Goal: Find specific page/section: Find specific page/section

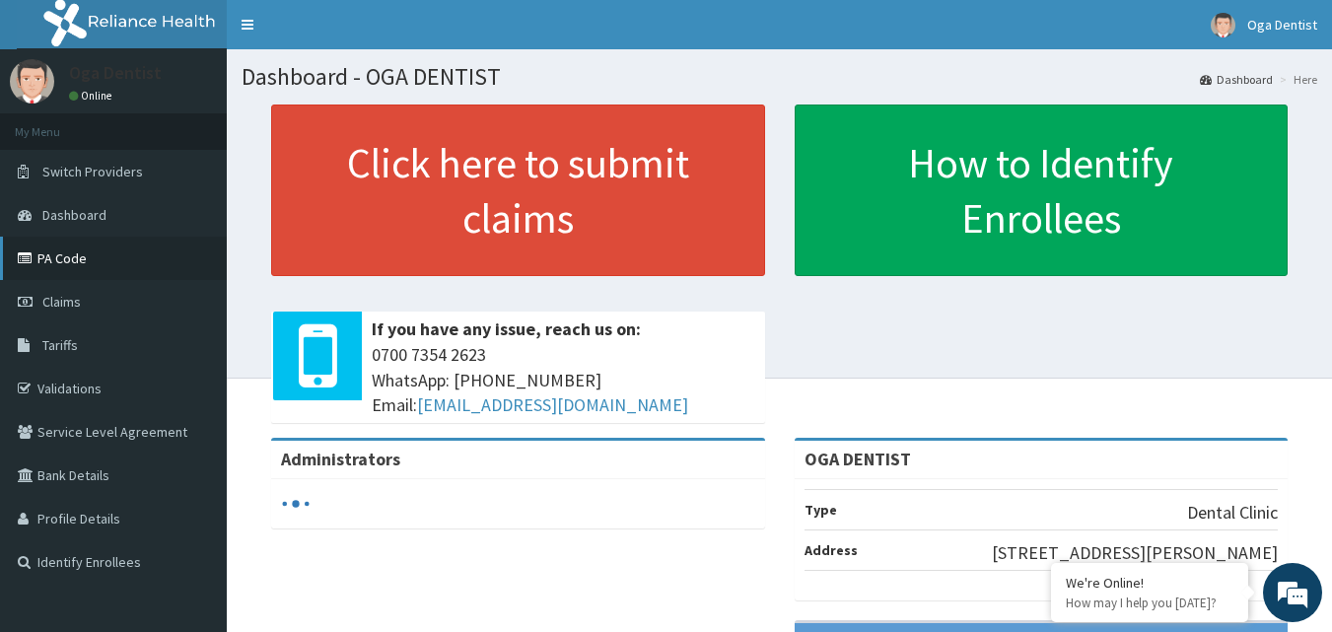
click at [136, 257] on link "PA Code" at bounding box center [113, 258] width 227 height 43
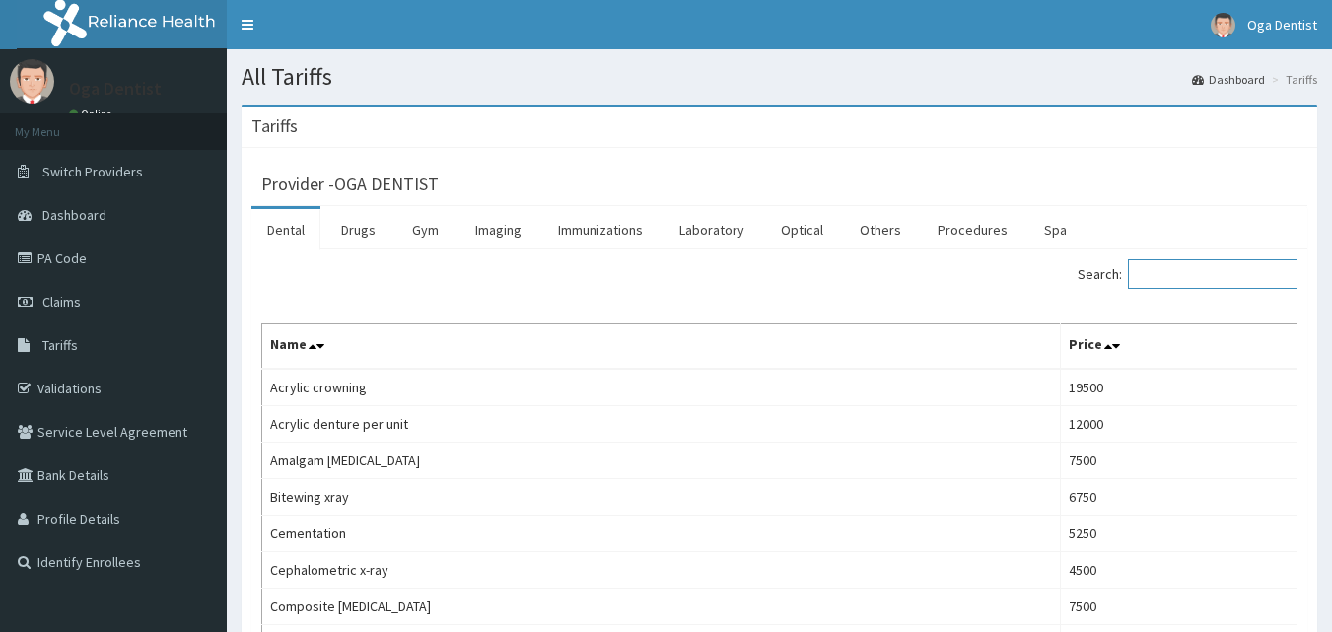
click at [1171, 279] on input "Search:" at bounding box center [1213, 274] width 170 height 30
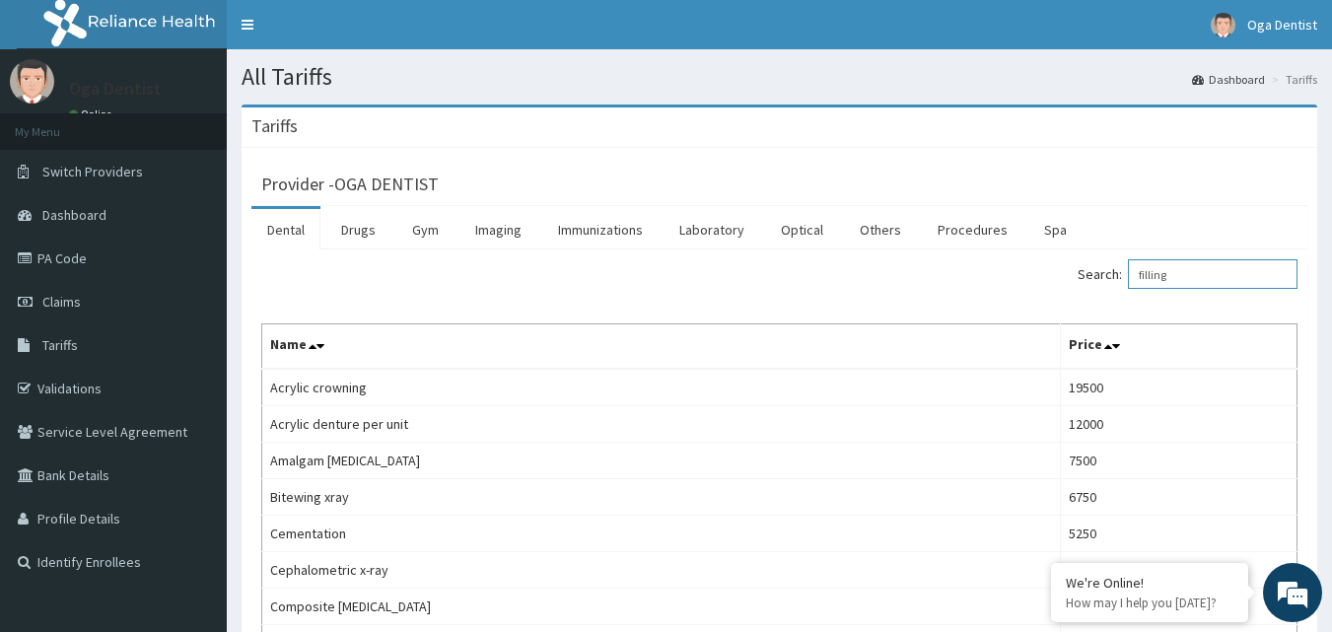
type input "filling"
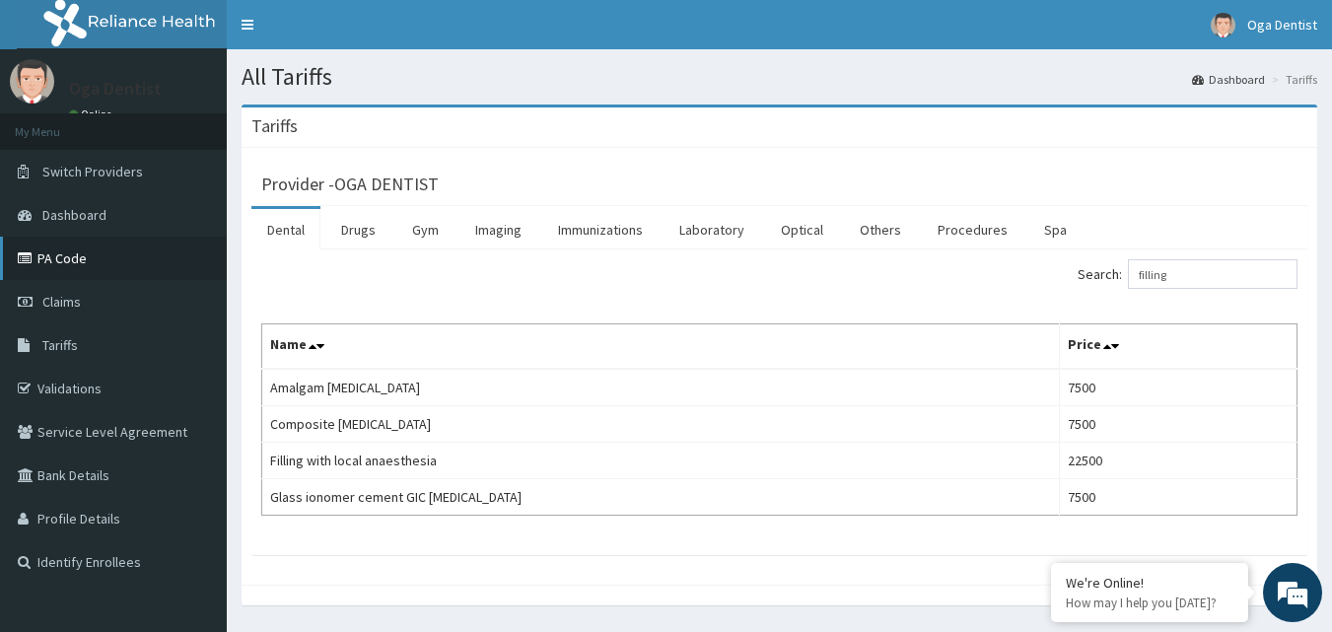
click at [82, 252] on link "PA Code" at bounding box center [113, 258] width 227 height 43
